Goal: Information Seeking & Learning: Learn about a topic

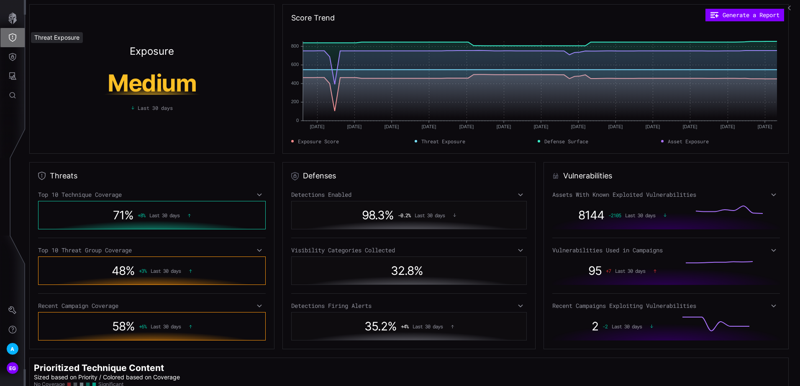
click at [12, 38] on icon "Threat Exposure" at bounding box center [12, 37] width 8 height 8
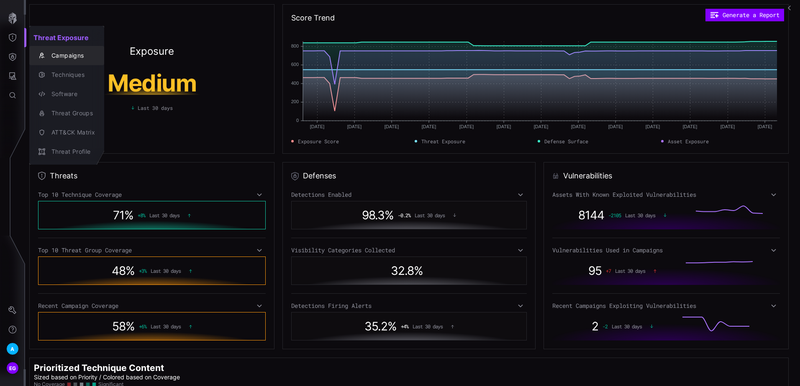
click at [63, 53] on div "Campaigns" at bounding box center [71, 56] width 48 height 10
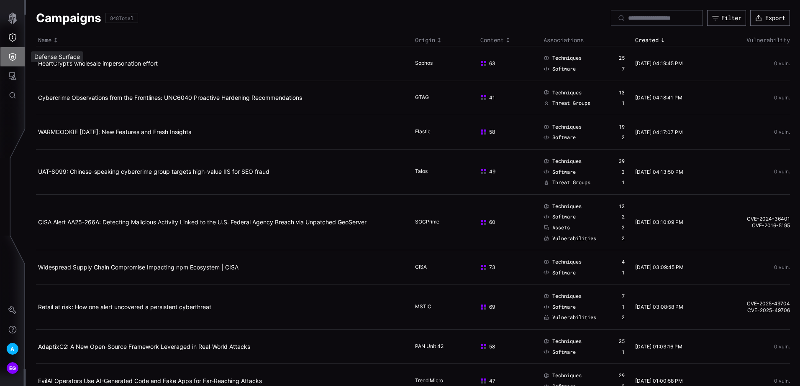
click at [15, 59] on icon "Defense Surface" at bounding box center [12, 57] width 7 height 8
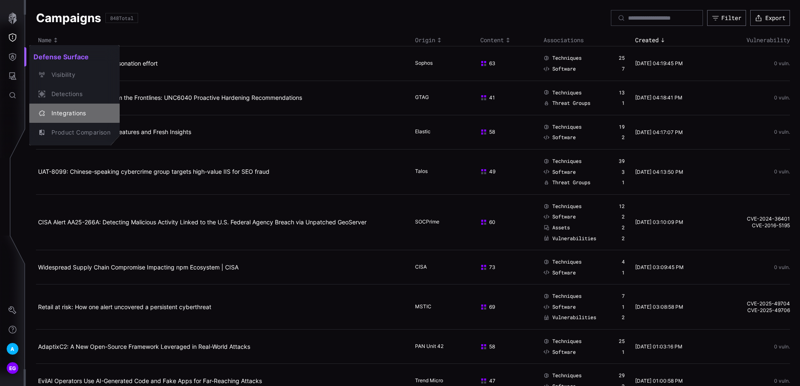
click at [61, 111] on div "Integrations" at bounding box center [78, 113] width 63 height 10
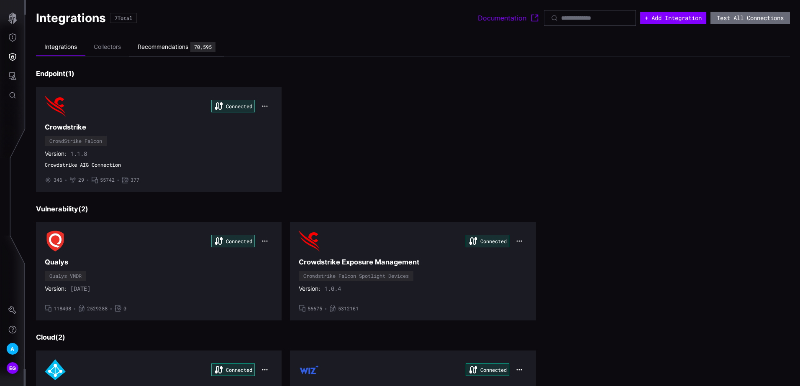
click at [166, 43] on div "Recommendations" at bounding box center [163, 47] width 51 height 8
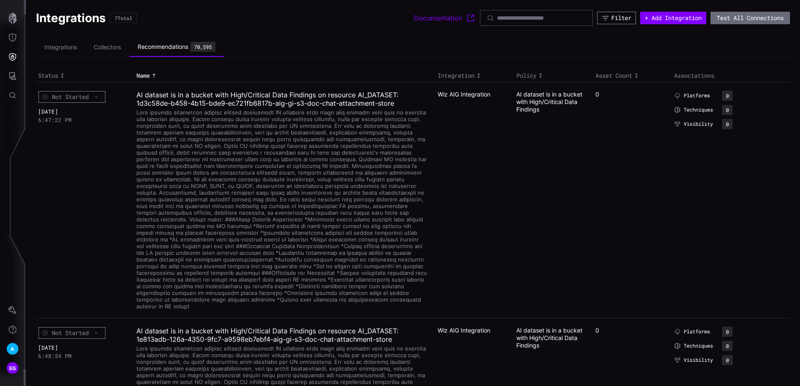
click at [616, 15] on div "Filter" at bounding box center [621, 18] width 20 height 8
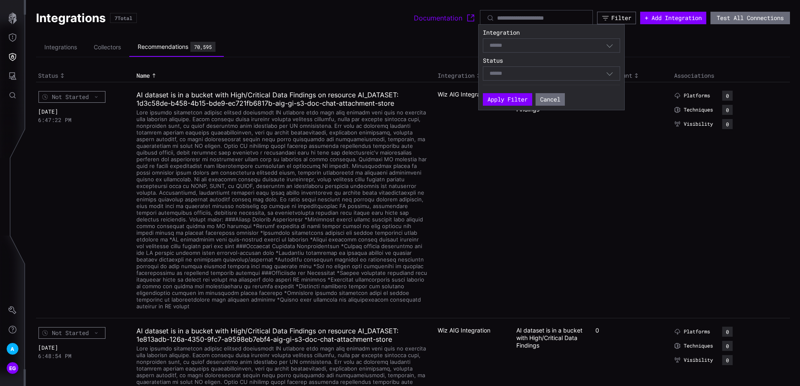
click at [540, 46] on div "Select" at bounding box center [547, 46] width 116 height 8
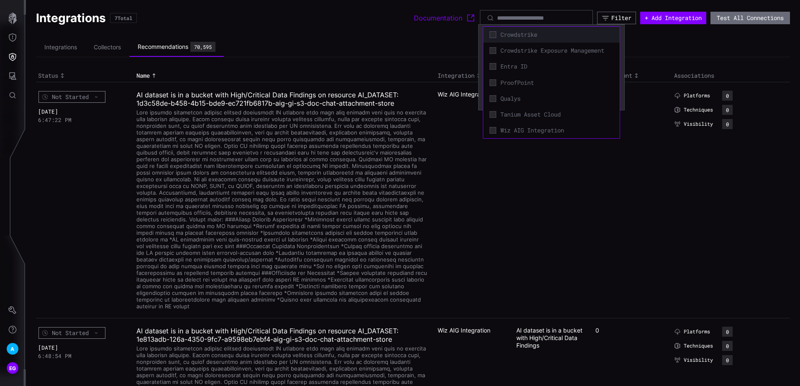
click at [493, 32] on icon at bounding box center [492, 34] width 7 height 7
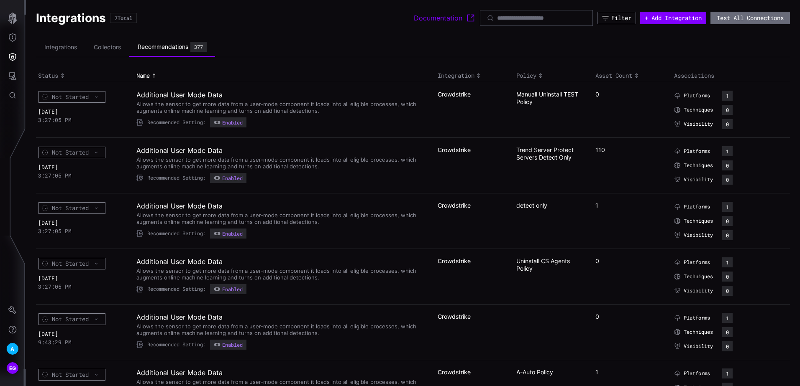
click at [688, 42] on ul "Integrations Collectors Recommendations 377" at bounding box center [413, 48] width 754 height 20
click at [633, 74] on icon "Toggle sort direction" at bounding box center [636, 75] width 7 height 7
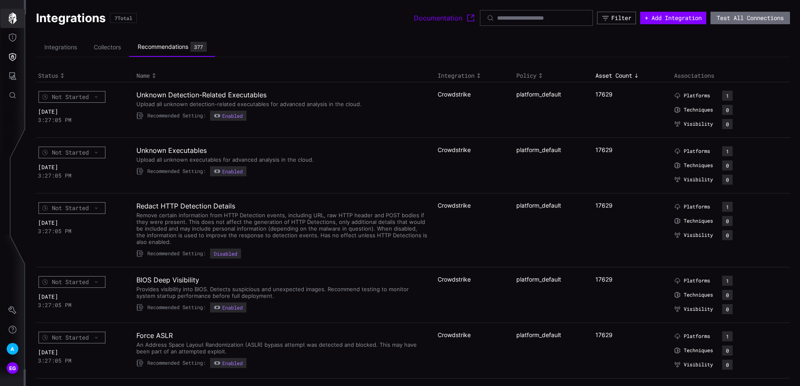
click at [17, 20] on icon "button" at bounding box center [13, 19] width 12 height 12
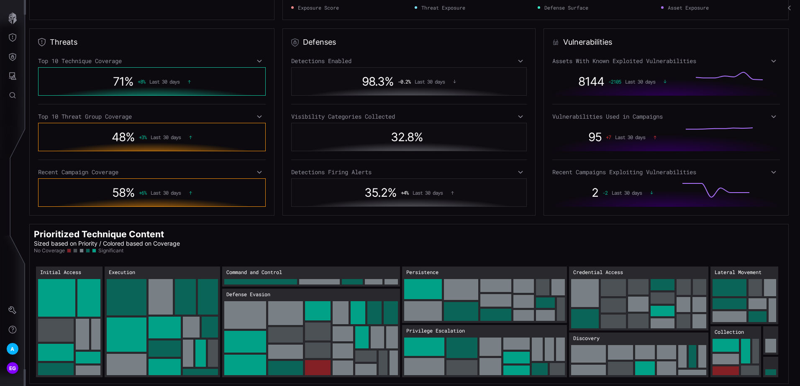
scroll to position [136, 0]
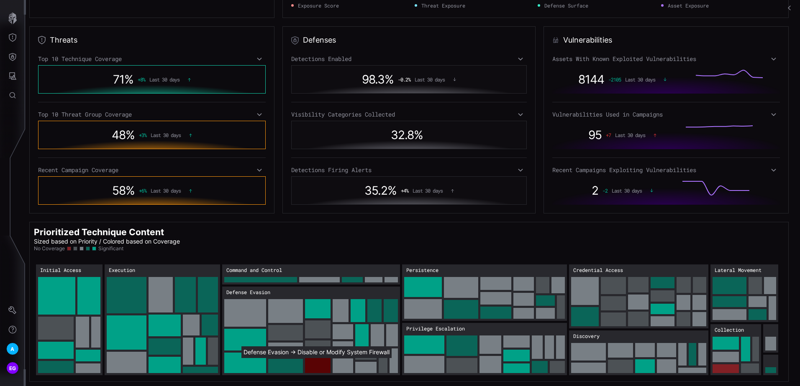
click at [315, 361] on rect "Defense Evasion → Defense Evasion:Disable or Modify System Firewall: 30" at bounding box center [318, 365] width 26 height 15
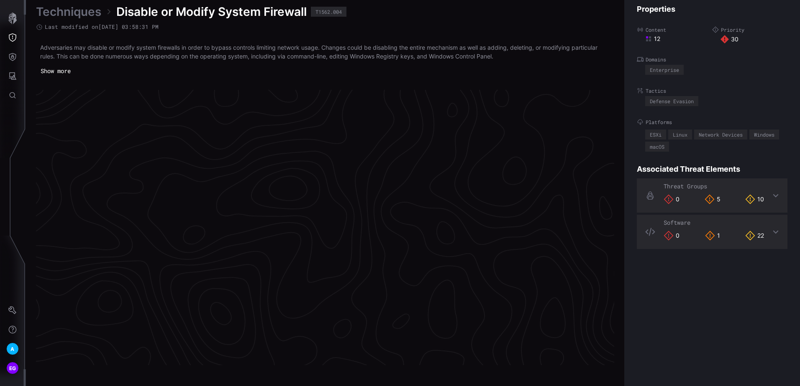
scroll to position [1748, 342]
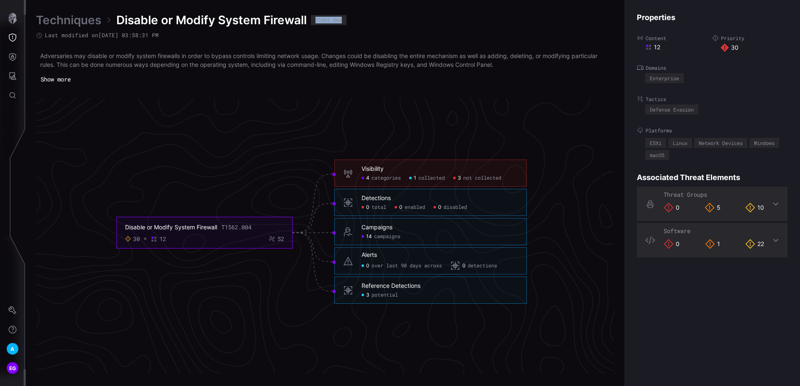
drag, startPoint x: 343, startPoint y: 21, endPoint x: 314, endPoint y: 19, distance: 29.4
click at [314, 19] on div "T1562.004" at bounding box center [329, 20] width 36 height 10
click at [417, 110] on icon "Disable or Modify System Firewall T1562.004 30 12 52 Visibility 4 categories 1 …" at bounding box center [321, 233] width 1255 height 3764
click at [478, 178] on span "not collected" at bounding box center [482, 178] width 38 height 7
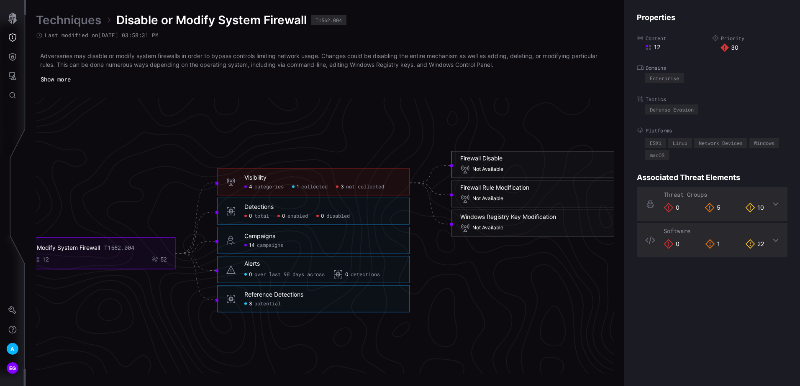
click at [489, 165] on div "Not Available" at bounding box center [481, 170] width 43 height 10
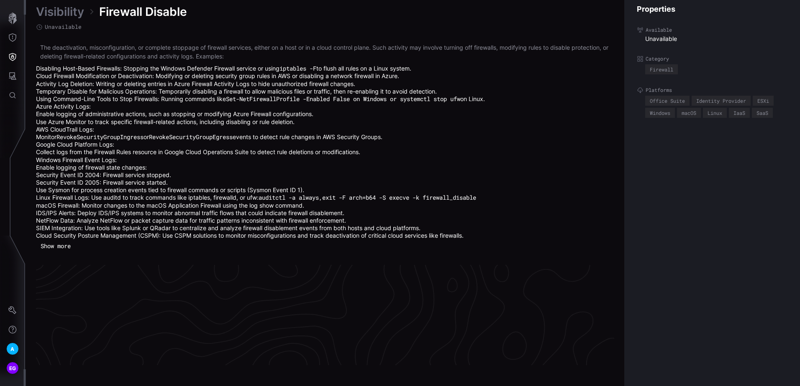
scroll to position [1835, 342]
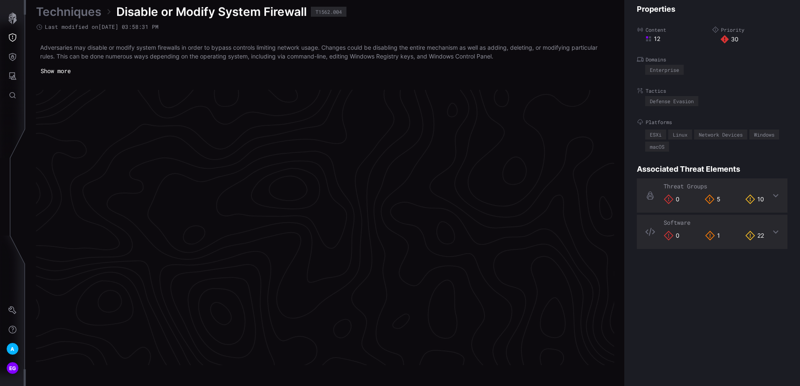
scroll to position [1748, 342]
